Goal: Use online tool/utility: Utilize a website feature to perform a specific function

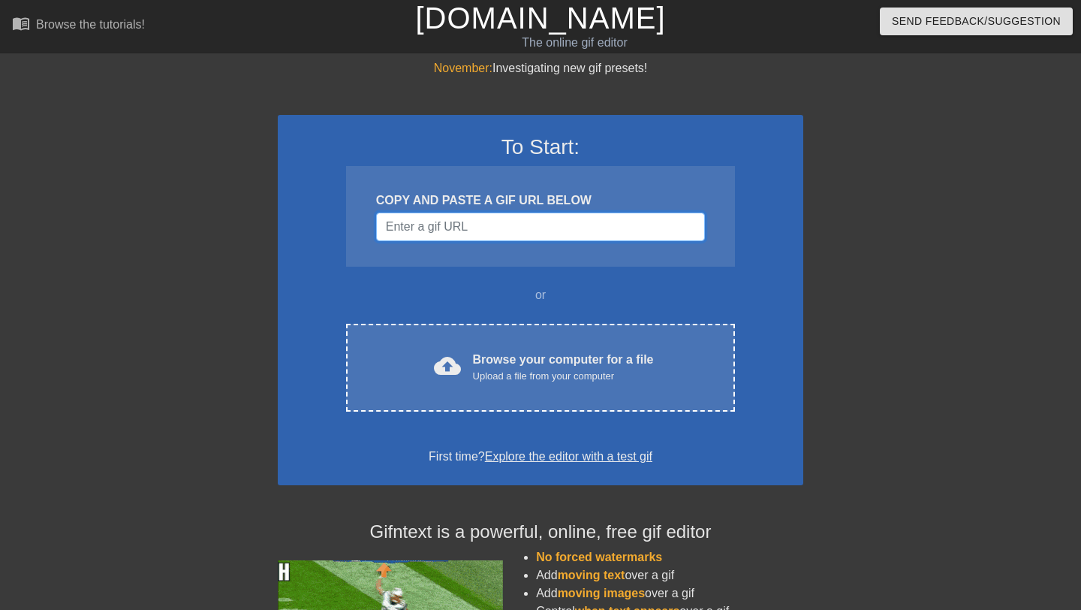
click at [427, 222] on input "Username" at bounding box center [540, 227] width 329 height 29
paste input "[URL][DOMAIN_NAME]"
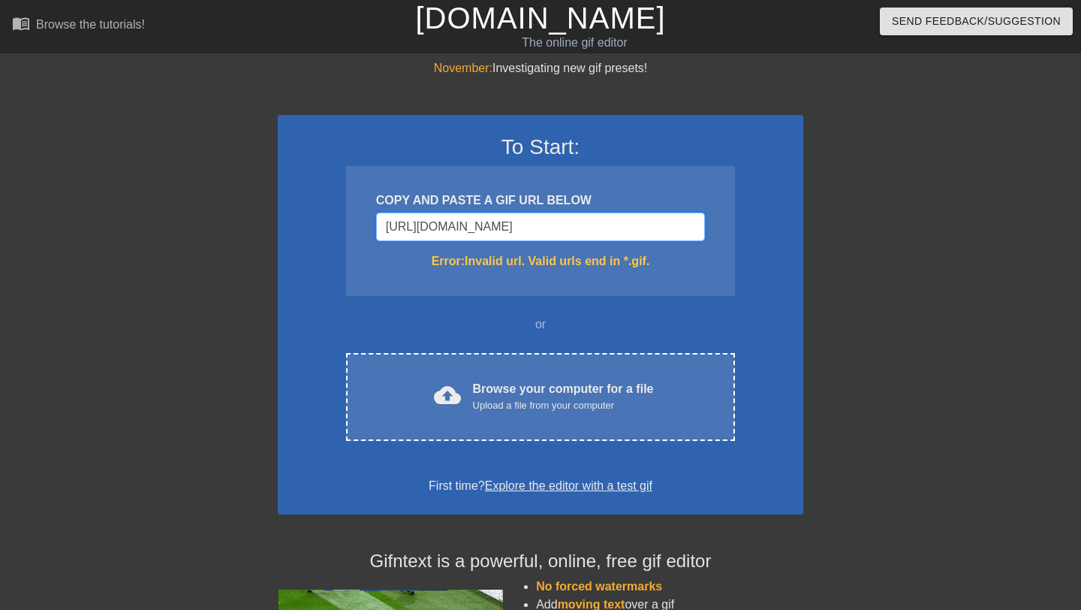
scroll to position [0, 49]
type input "[URL][DOMAIN_NAME]"
click at [449, 238] on input "[URL][DOMAIN_NAME]" at bounding box center [540, 227] width 329 height 29
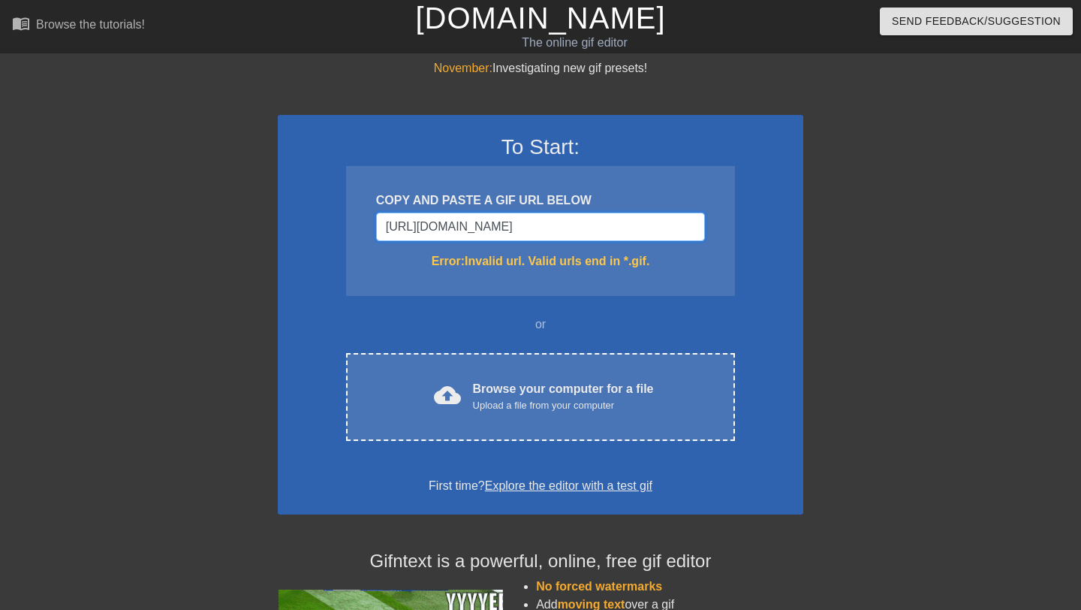
click at [449, 238] on input "[URL][DOMAIN_NAME]" at bounding box center [540, 227] width 329 height 29
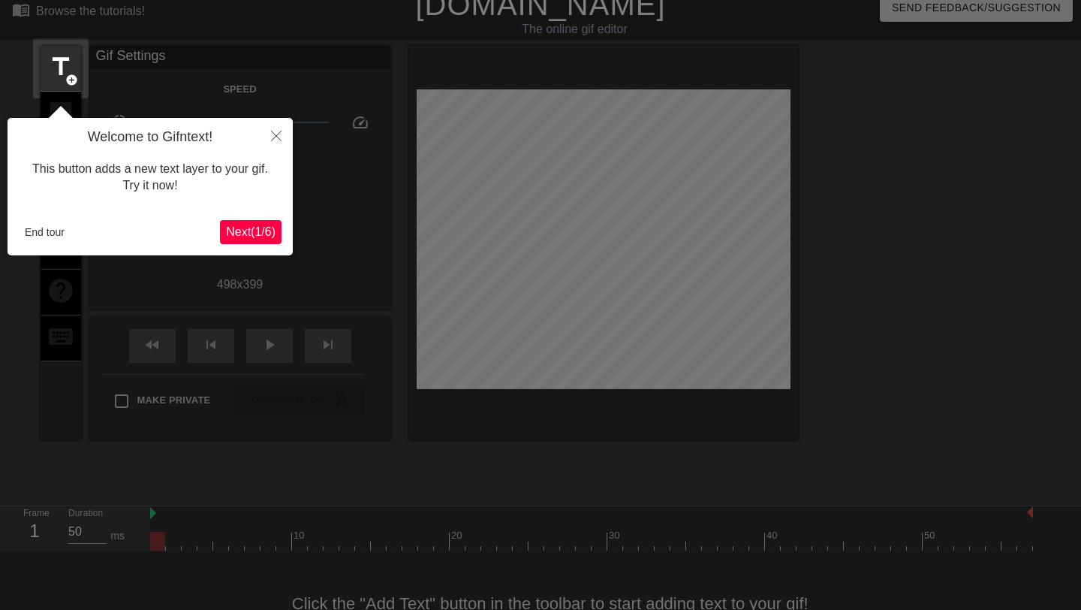
scroll to position [37, 0]
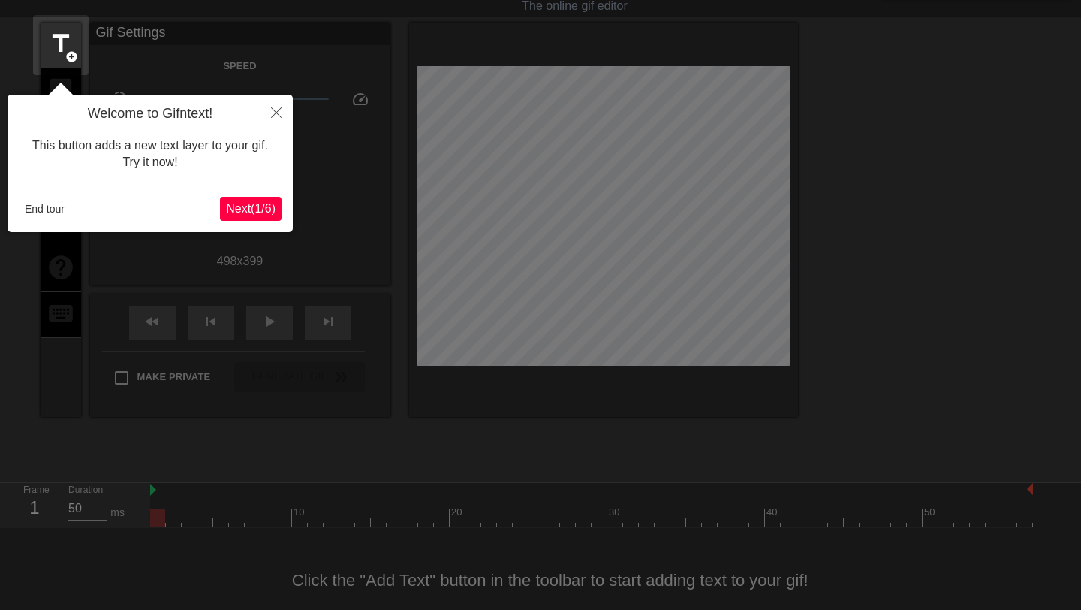
click at [242, 212] on span "Next ( 1 / 6 )" at bounding box center [251, 208] width 50 height 13
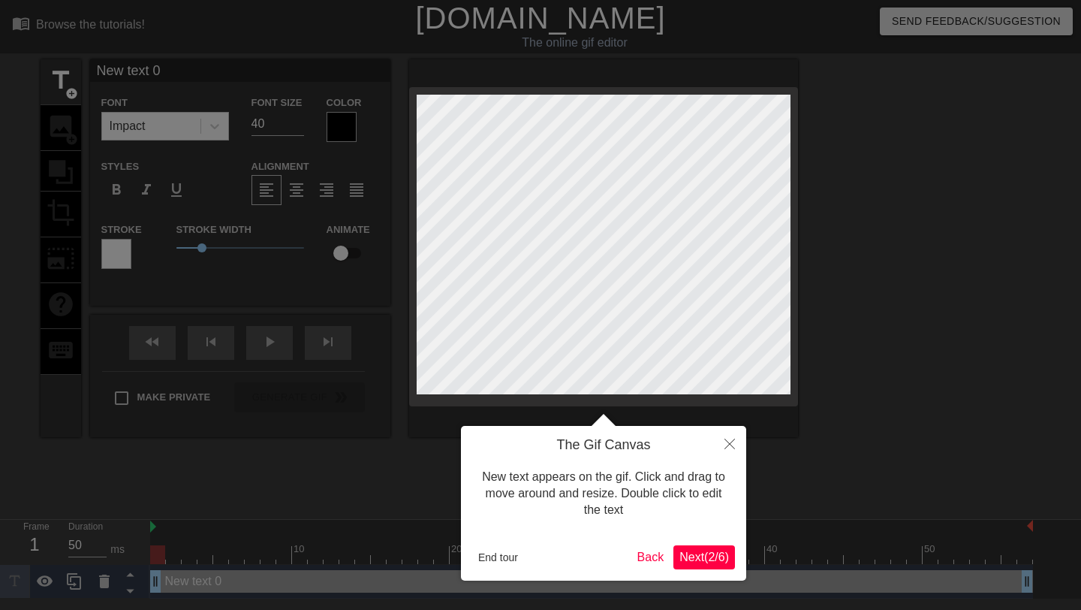
click at [692, 564] on button "Next ( 2 / 6 )" at bounding box center [705, 557] width 62 height 24
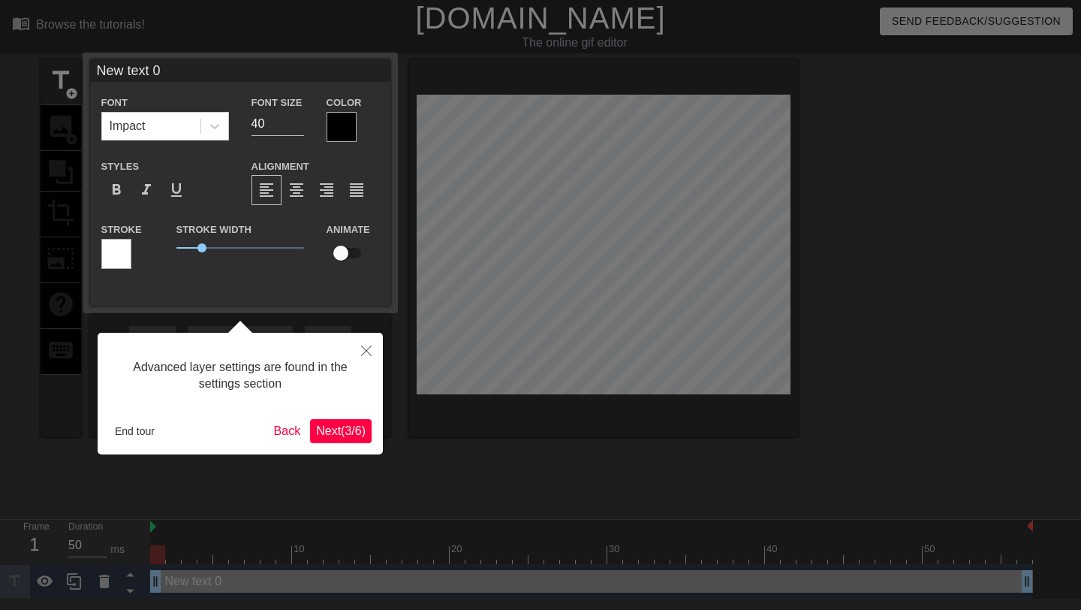
click at [338, 430] on span "Next ( 3 / 6 )" at bounding box center [341, 430] width 50 height 13
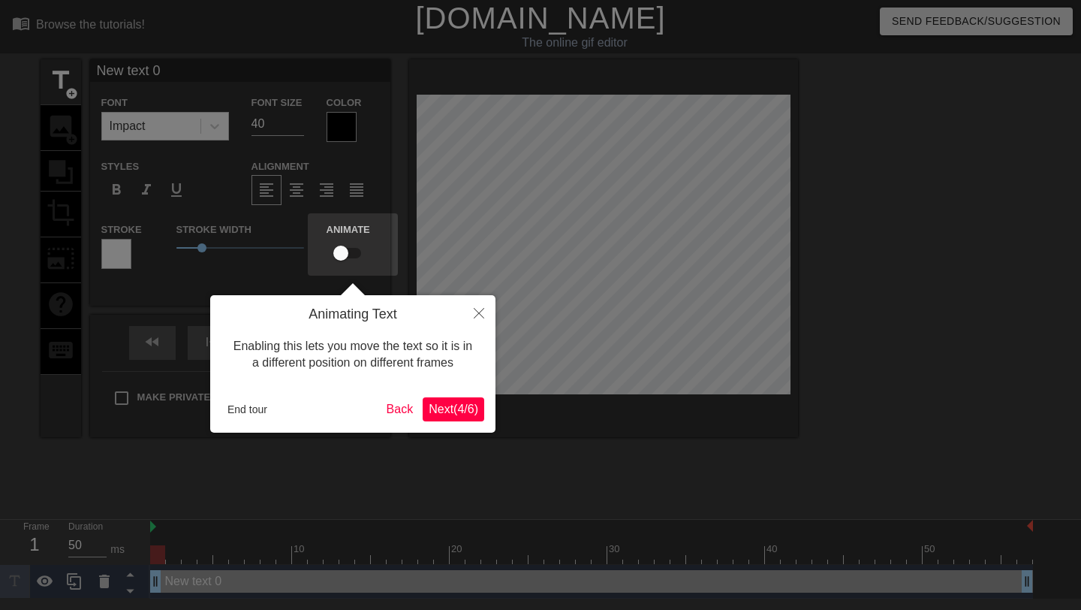
click at [472, 404] on span "Next ( 4 / 6 )" at bounding box center [454, 409] width 50 height 13
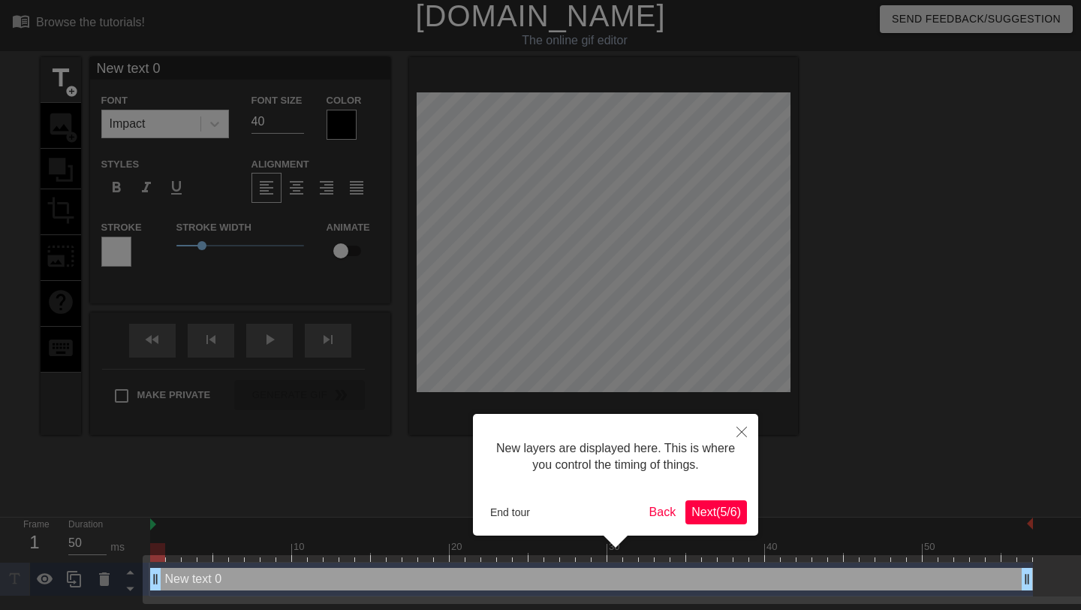
click at [730, 513] on span "Next ( 5 / 6 )" at bounding box center [717, 511] width 50 height 13
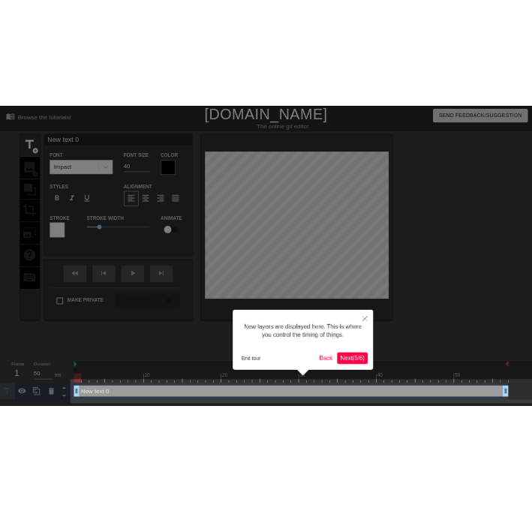
scroll to position [0, 0]
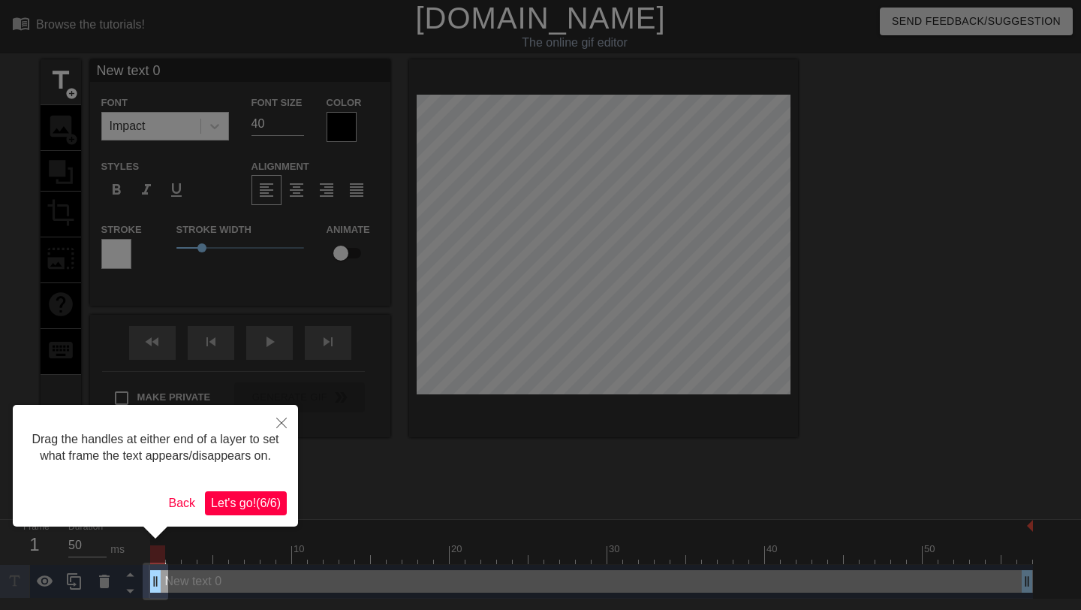
click at [252, 509] on span "Let's go! ( 6 / 6 )" at bounding box center [246, 502] width 70 height 13
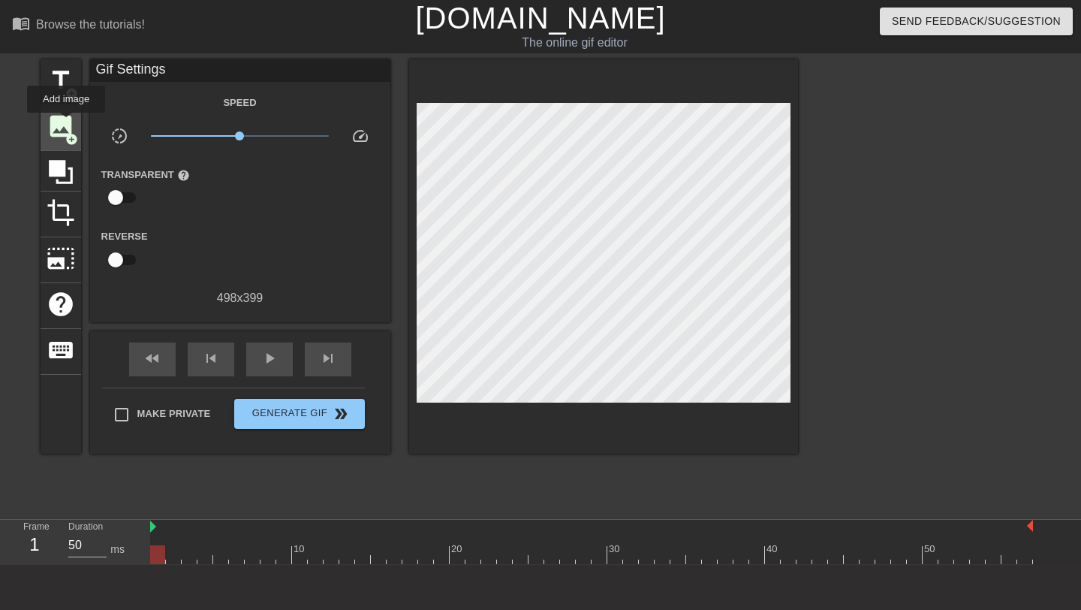
click at [67, 123] on span "image" at bounding box center [61, 126] width 29 height 29
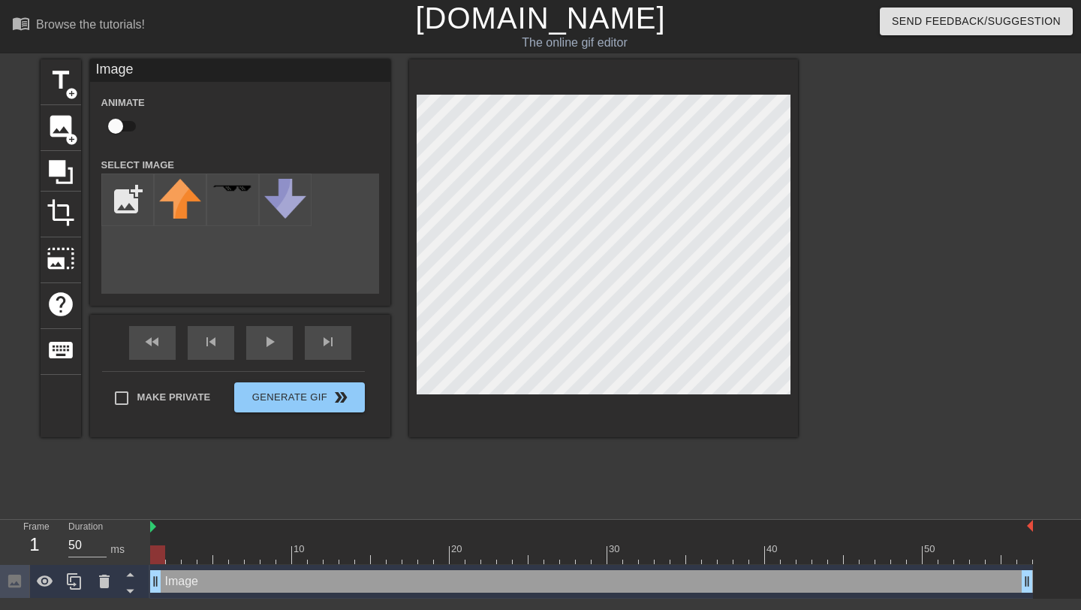
click at [117, 125] on input "checkbox" at bounding box center [116, 126] width 86 height 29
click at [117, 125] on input "checkbox" at bounding box center [130, 126] width 86 height 29
checkbox input "false"
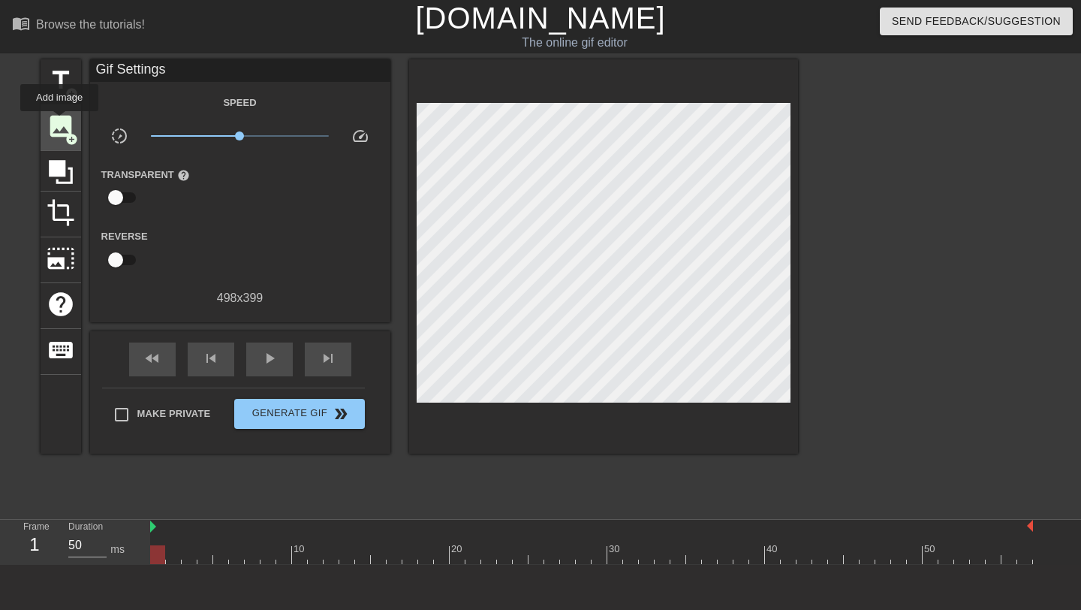
click at [60, 122] on span "image" at bounding box center [61, 126] width 29 height 29
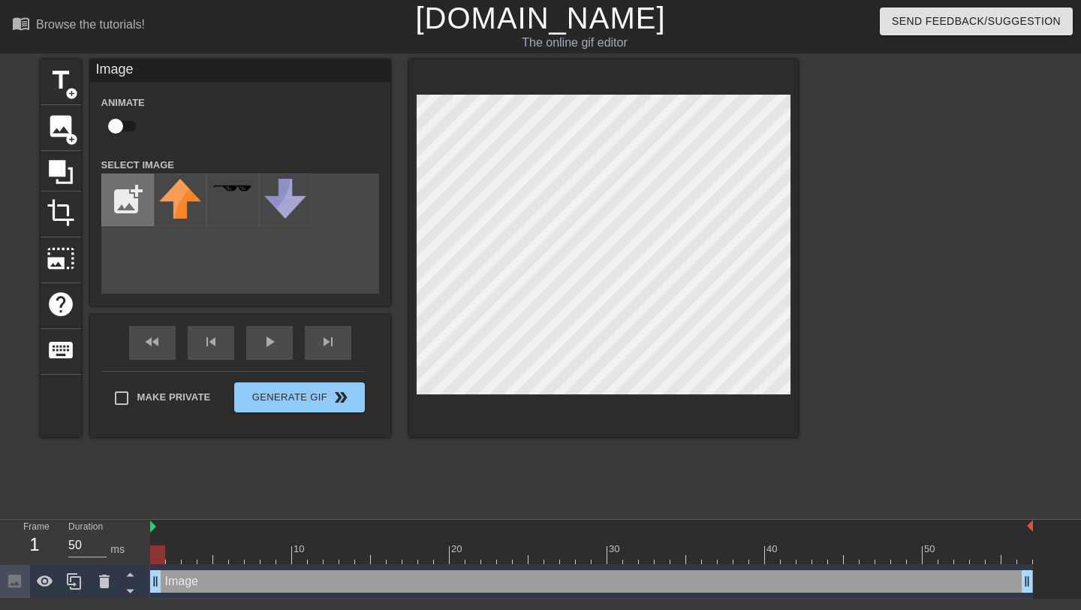
click at [117, 203] on input "file" at bounding box center [127, 199] width 51 height 51
